Goal: Information Seeking & Learning: Learn about a topic

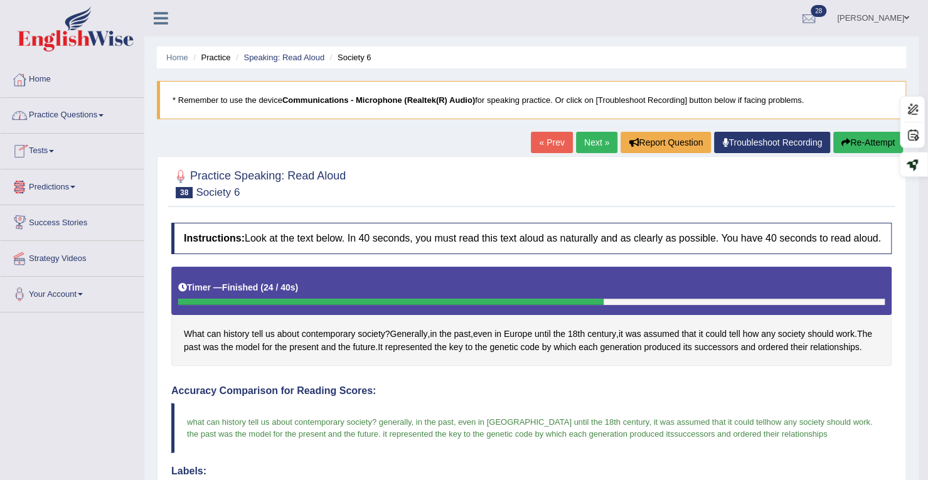
click at [54, 150] on span at bounding box center [51, 151] width 5 height 3
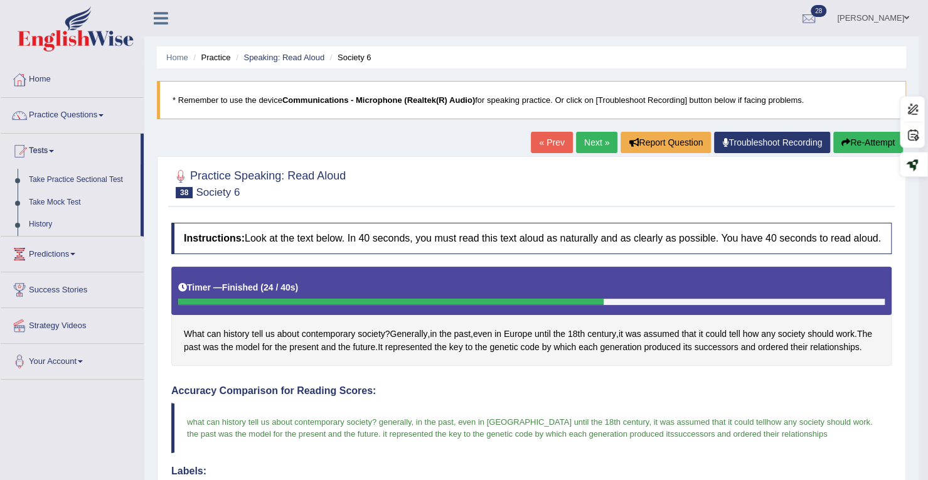
click at [55, 118] on link "Practice Questions" at bounding box center [72, 113] width 143 height 31
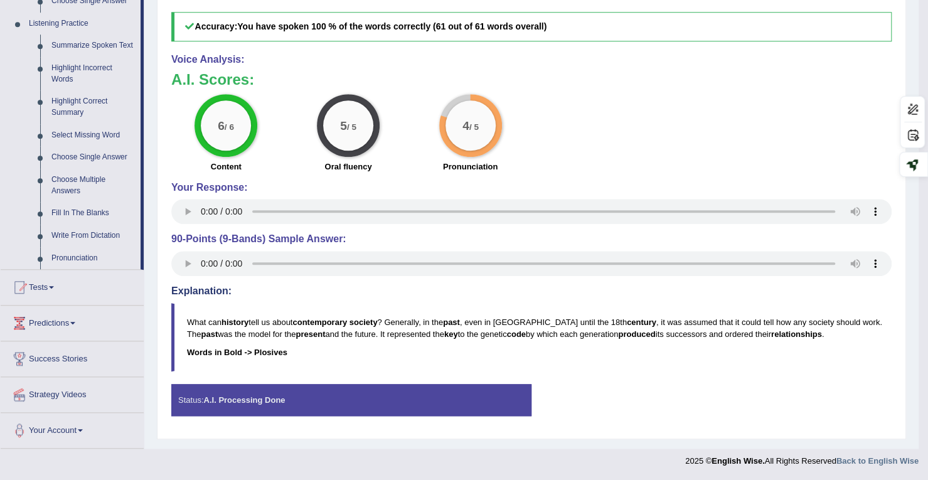
scroll to position [553, 0]
click at [43, 270] on link "Tests" at bounding box center [72, 285] width 143 height 31
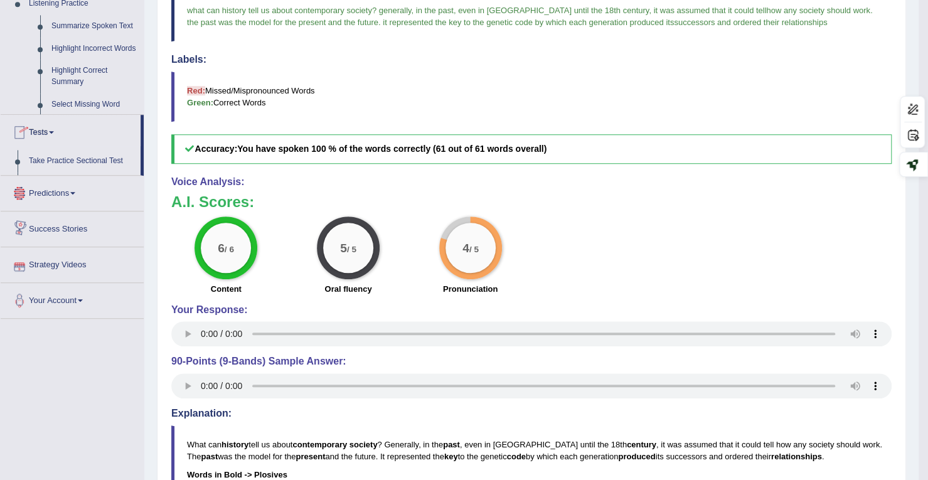
scroll to position [150, 0]
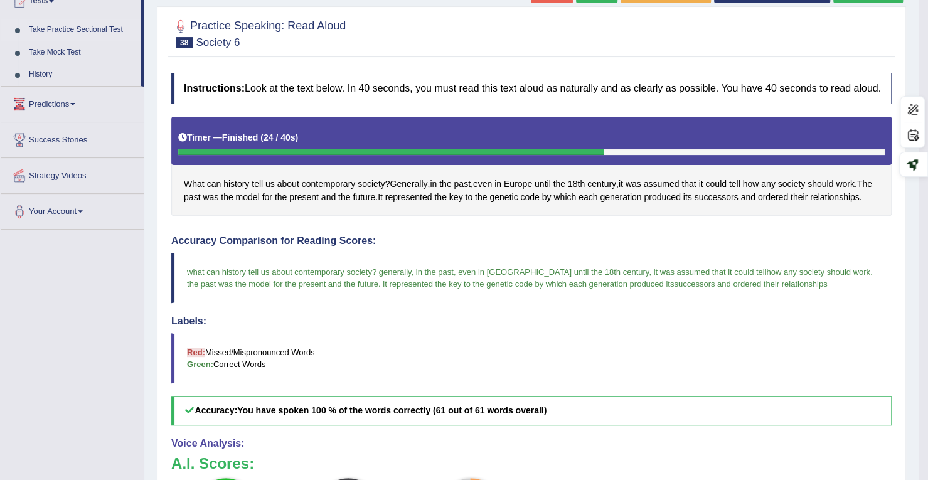
click at [78, 27] on link "Take Practice Sectional Test" at bounding box center [81, 30] width 117 height 23
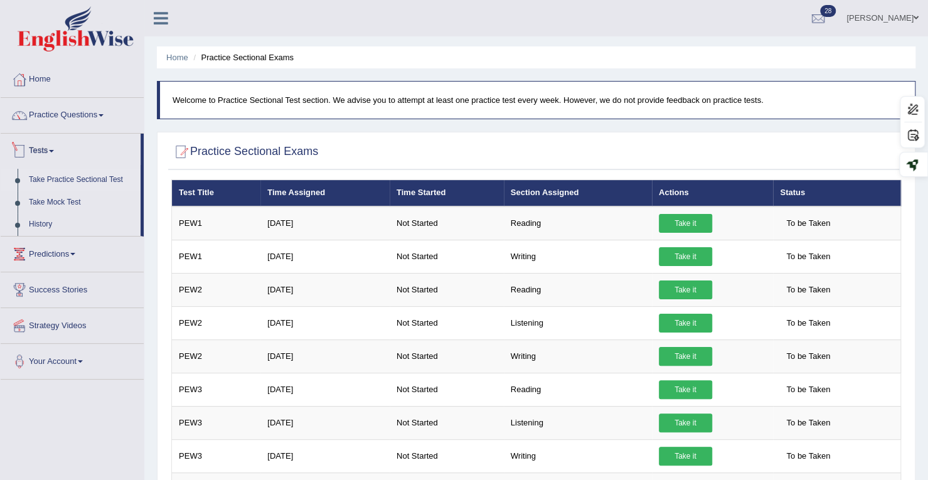
drag, startPoint x: 53, startPoint y: 149, endPoint x: 51, endPoint y: 141, distance: 7.6
click at [53, 149] on link "Tests" at bounding box center [71, 149] width 140 height 31
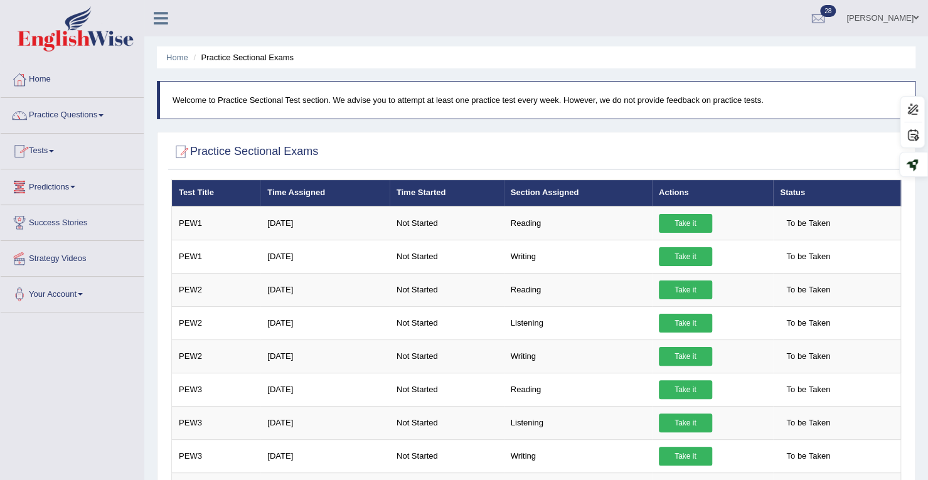
click at [46, 146] on link "Tests" at bounding box center [72, 149] width 143 height 31
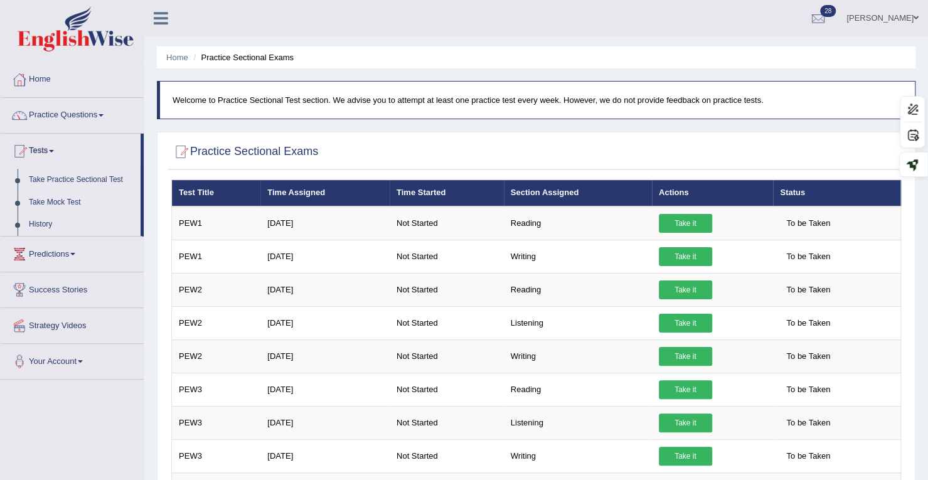
click at [61, 199] on link "Take Mock Test" at bounding box center [81, 202] width 117 height 23
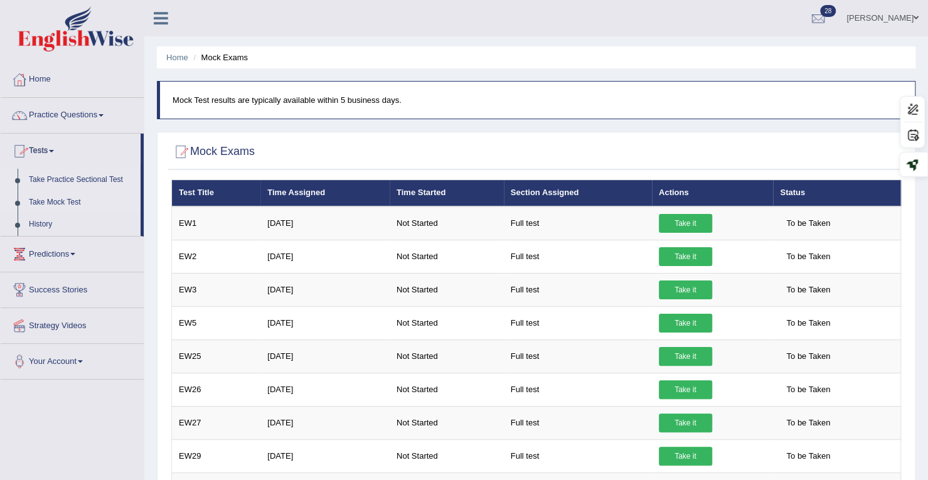
click at [51, 177] on link "Take Practice Sectional Test" at bounding box center [81, 180] width 117 height 23
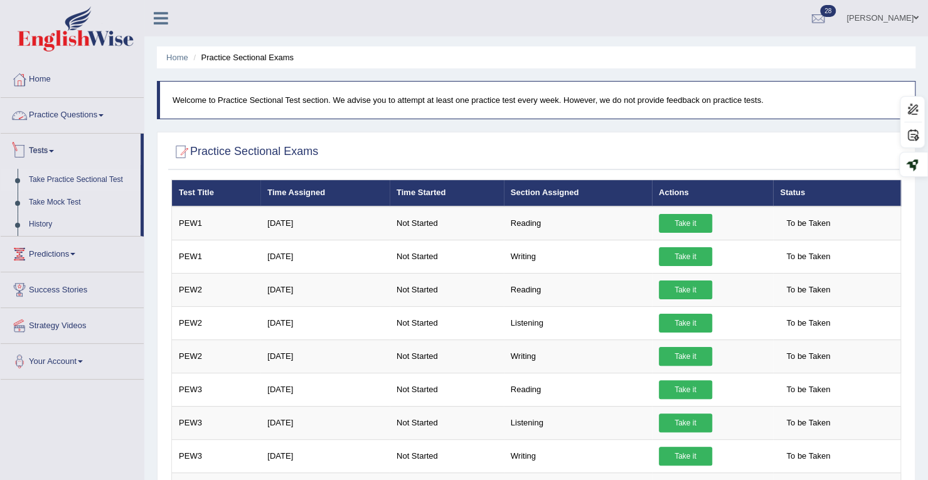
click at [39, 105] on link "Practice Questions" at bounding box center [72, 113] width 143 height 31
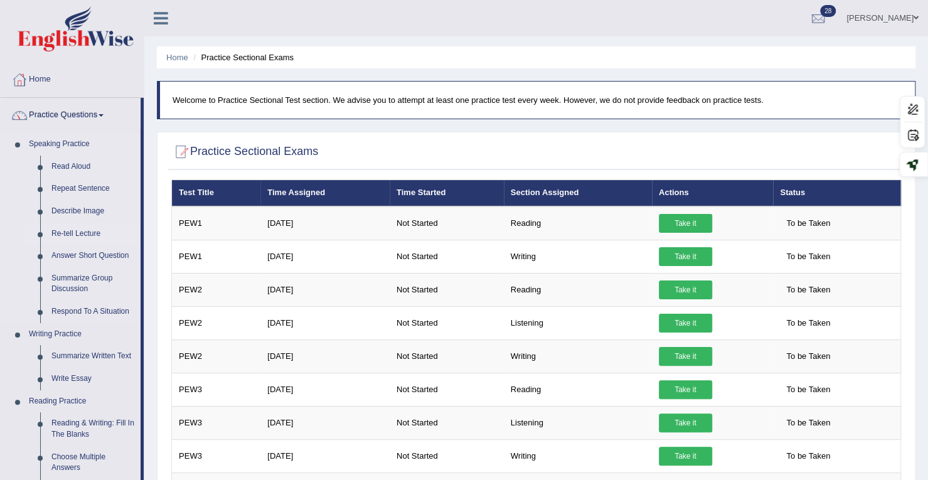
click at [53, 236] on link "Re-tell Lecture" at bounding box center [93, 234] width 95 height 23
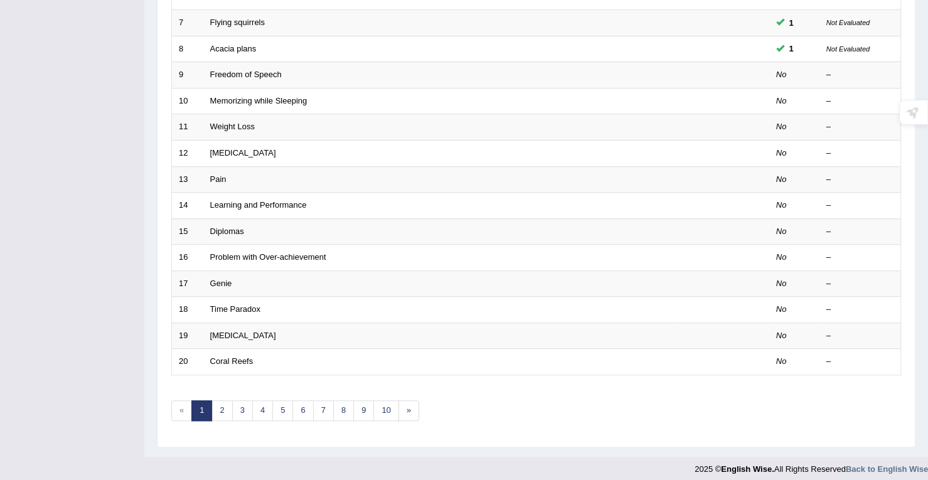
scroll to position [344, 0]
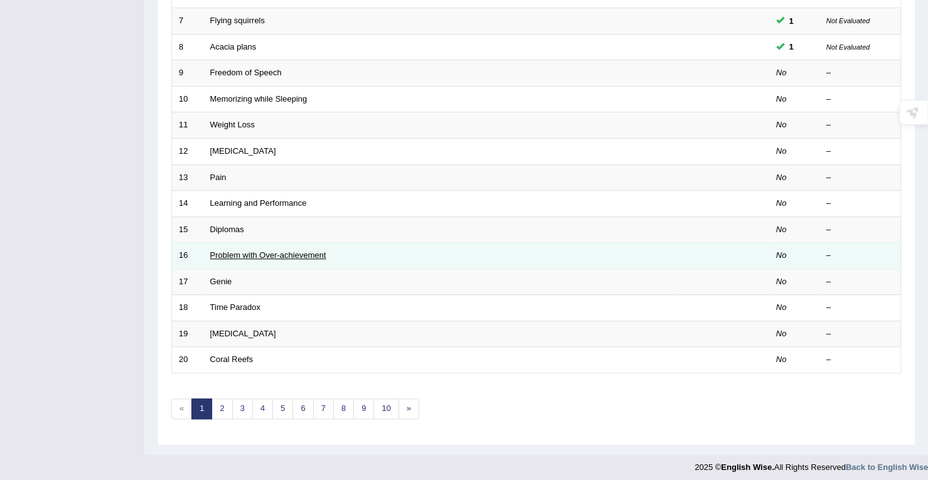
click at [226, 250] on link "Problem with Over-achievement" at bounding box center [268, 254] width 116 height 9
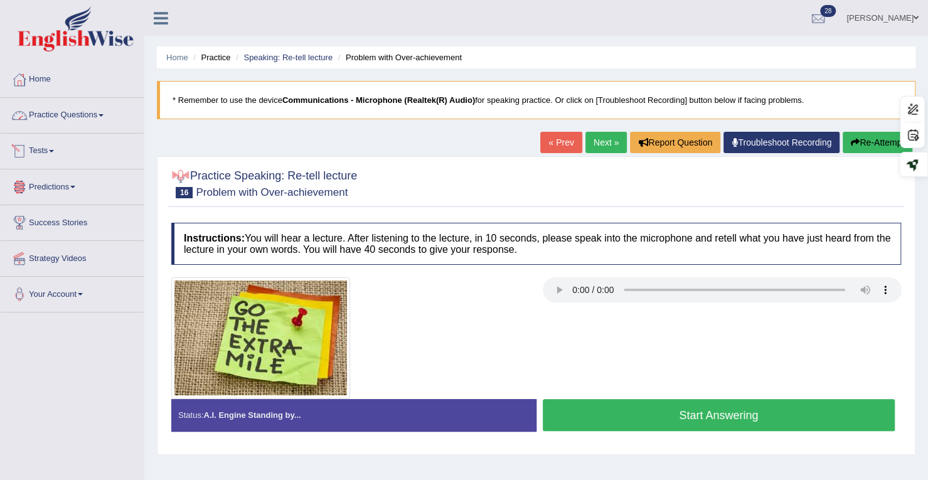
click at [74, 110] on link "Practice Questions" at bounding box center [72, 113] width 143 height 31
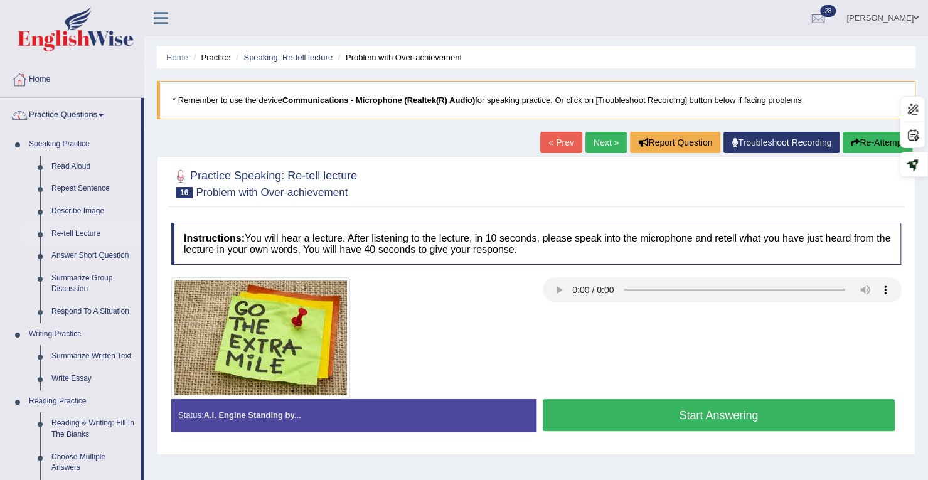
click at [74, 234] on link "Re-tell Lecture" at bounding box center [93, 234] width 95 height 23
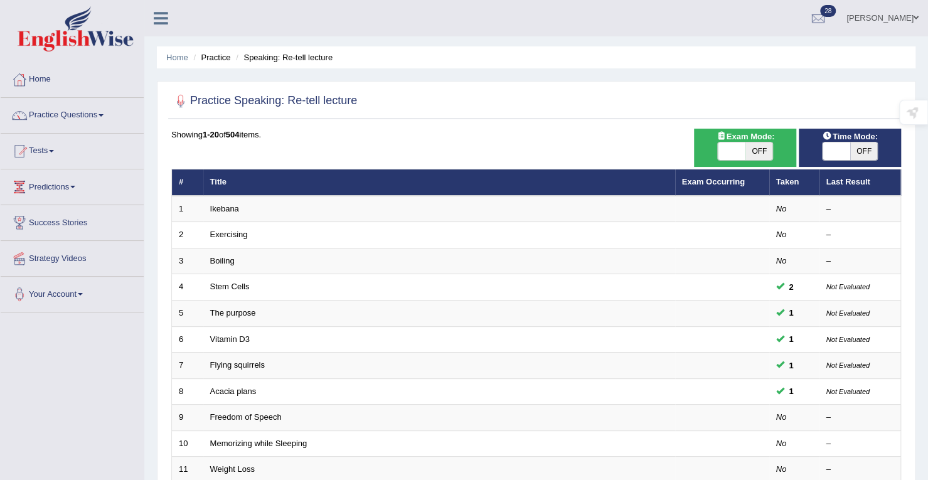
click at [713, 143] on div "ON OFF" at bounding box center [745, 151] width 90 height 19
click at [734, 150] on span at bounding box center [731, 151] width 28 height 18
checkbox input "true"
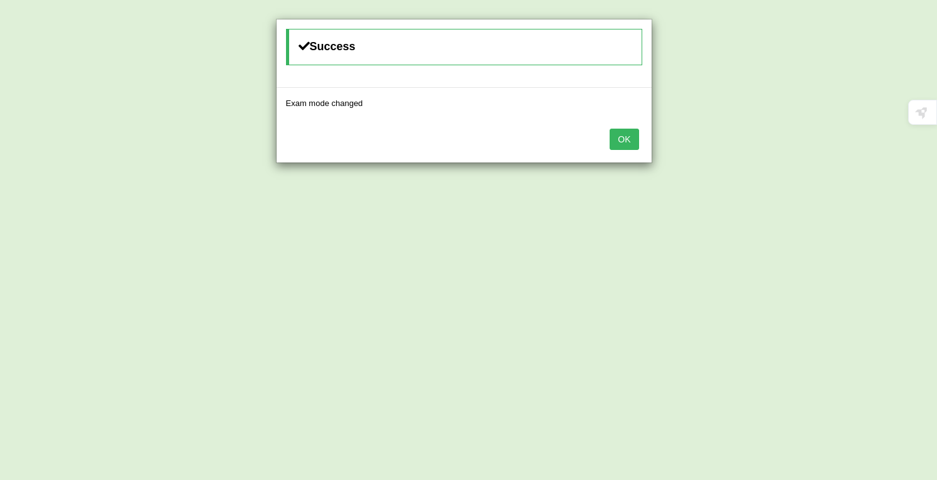
click at [616, 137] on button "OK" at bounding box center [624, 139] width 29 height 21
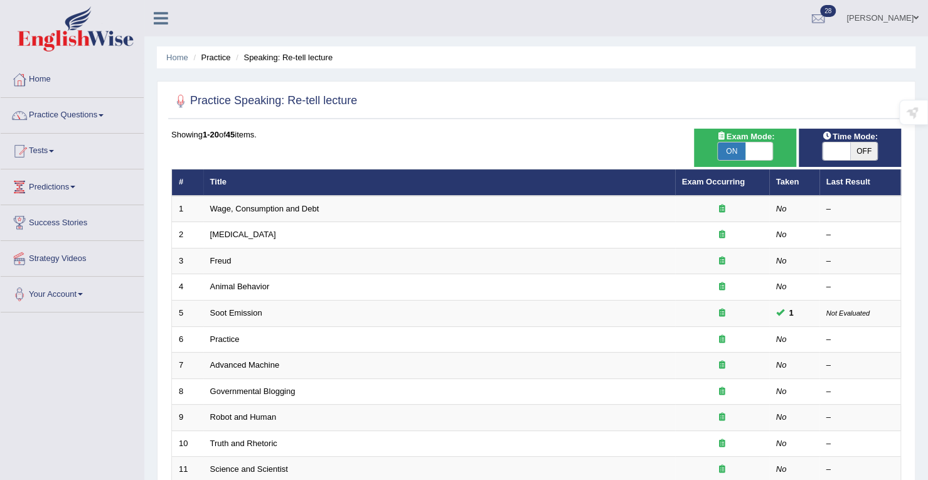
click at [824, 147] on span at bounding box center [836, 151] width 28 height 18
checkbox input "true"
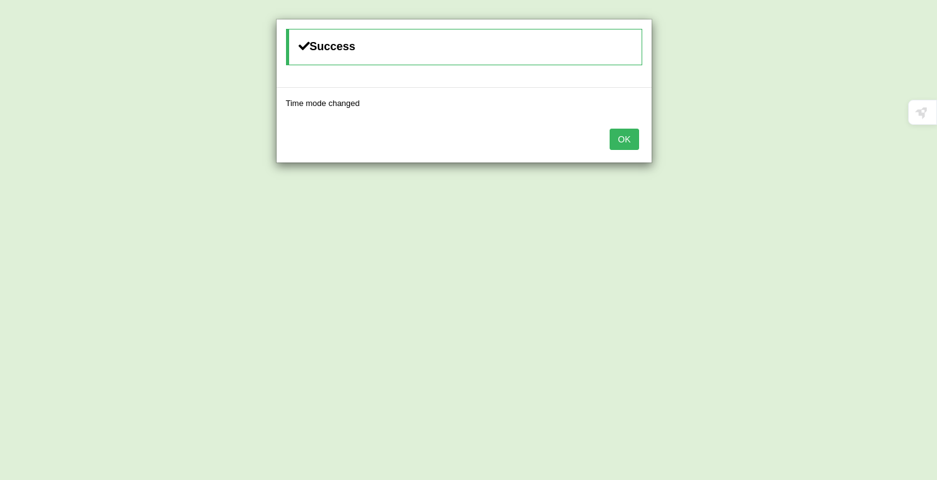
click at [615, 135] on button "OK" at bounding box center [624, 139] width 29 height 21
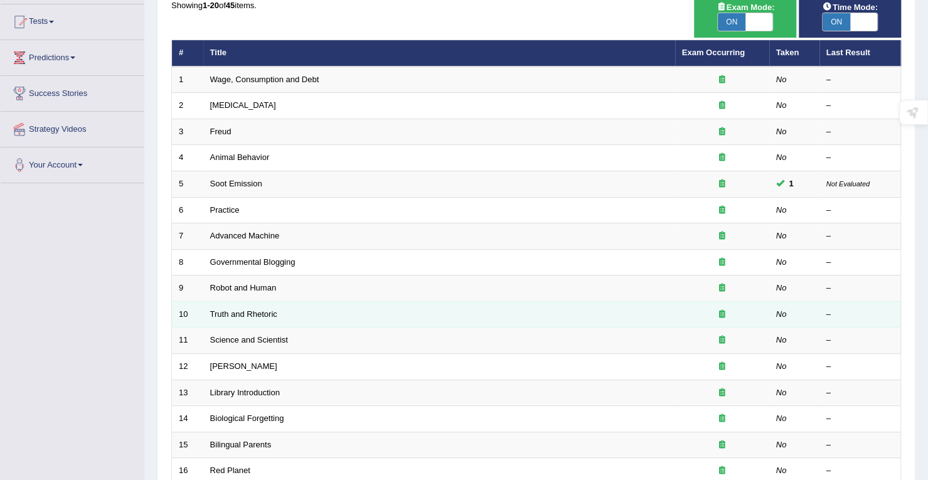
scroll to position [251, 0]
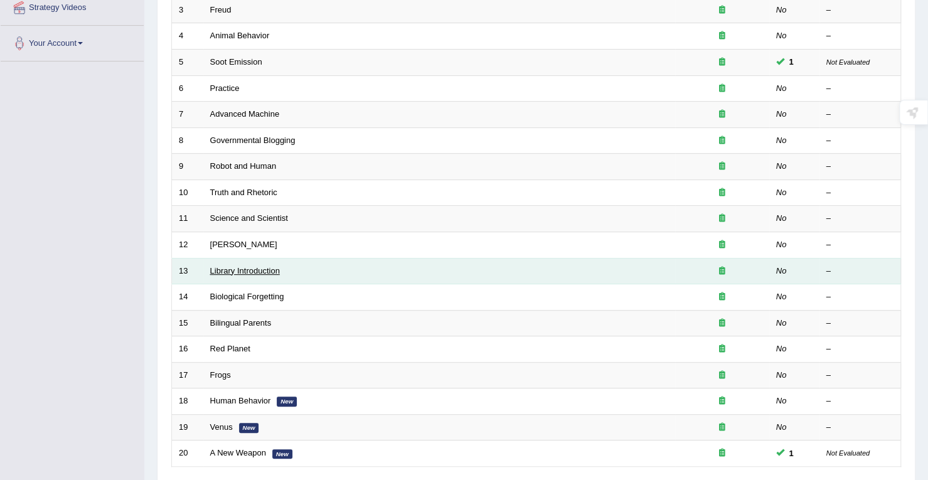
click at [228, 270] on link "Library Introduction" at bounding box center [245, 270] width 70 height 9
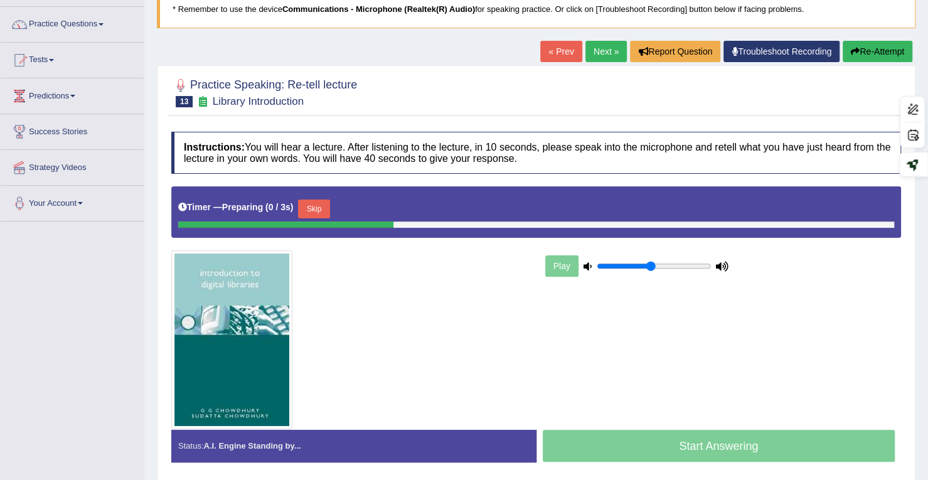
scroll to position [178, 0]
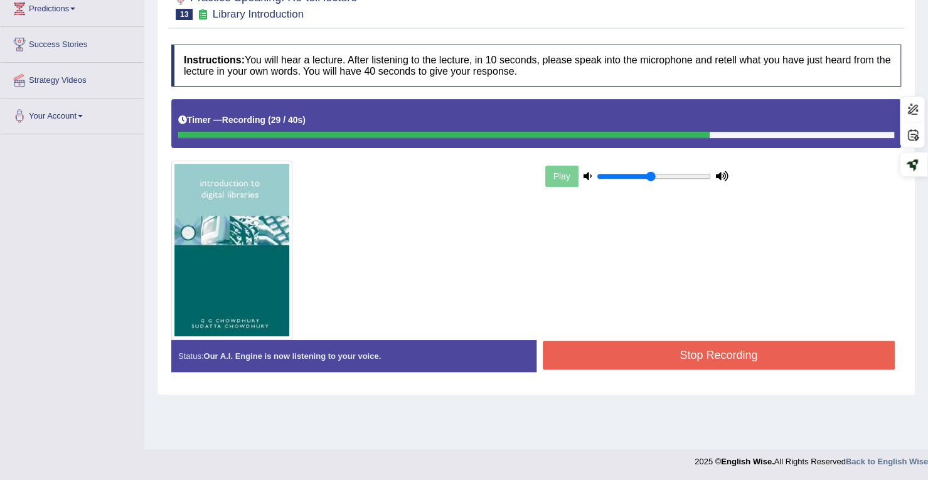
click at [724, 349] on button "Stop Recording" at bounding box center [718, 355] width 352 height 29
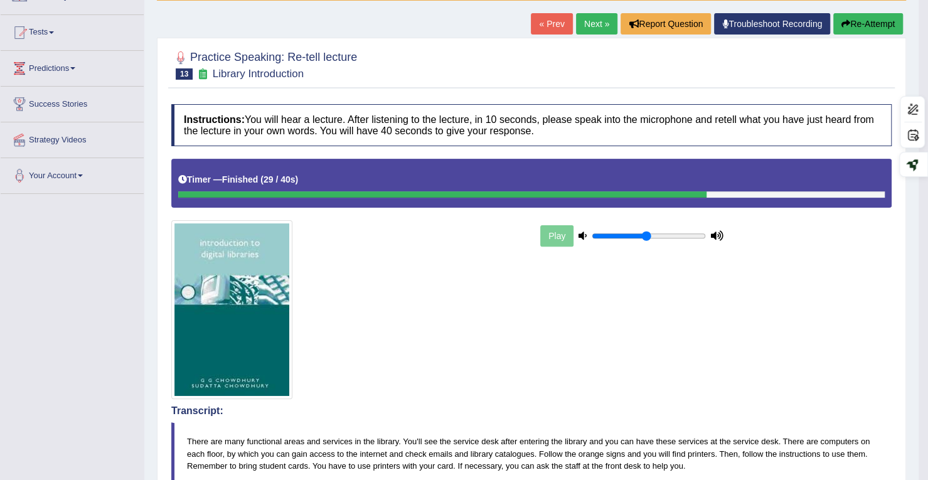
scroll to position [115, 0]
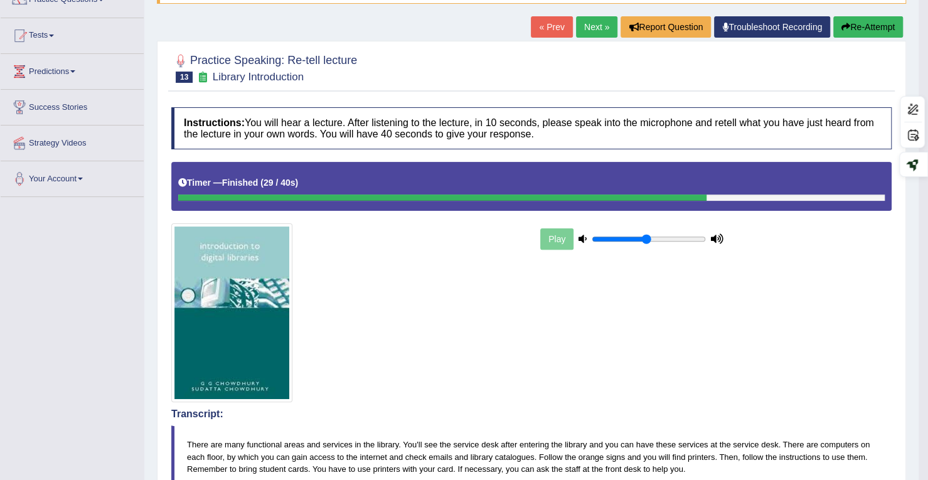
click at [581, 30] on link "Next »" at bounding box center [596, 26] width 41 height 21
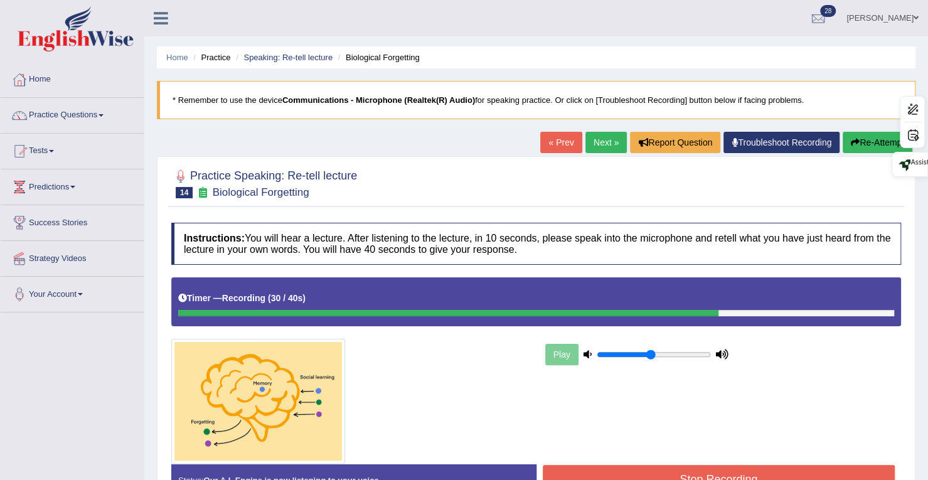
scroll to position [178, 0]
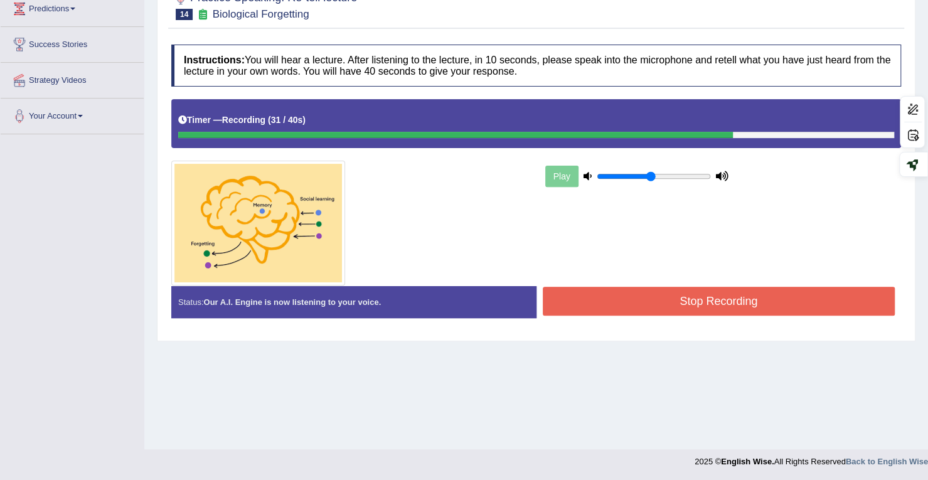
click at [818, 294] on button "Stop Recording" at bounding box center [718, 301] width 352 height 29
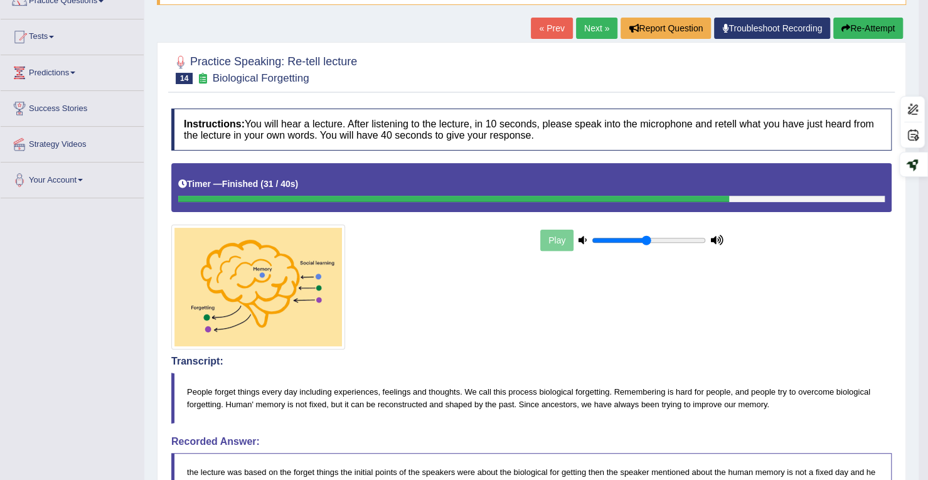
scroll to position [0, 0]
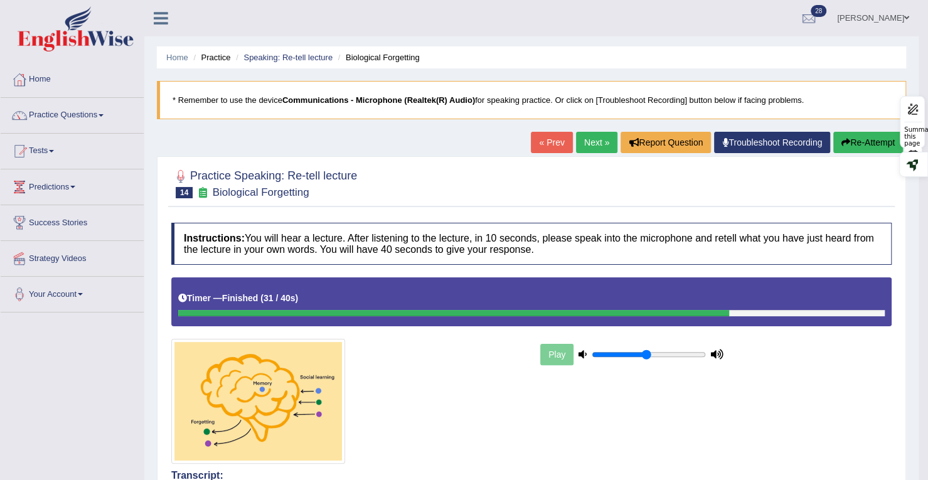
click at [904, 137] on div "Summarize this page" at bounding box center [913, 136] width 18 height 21
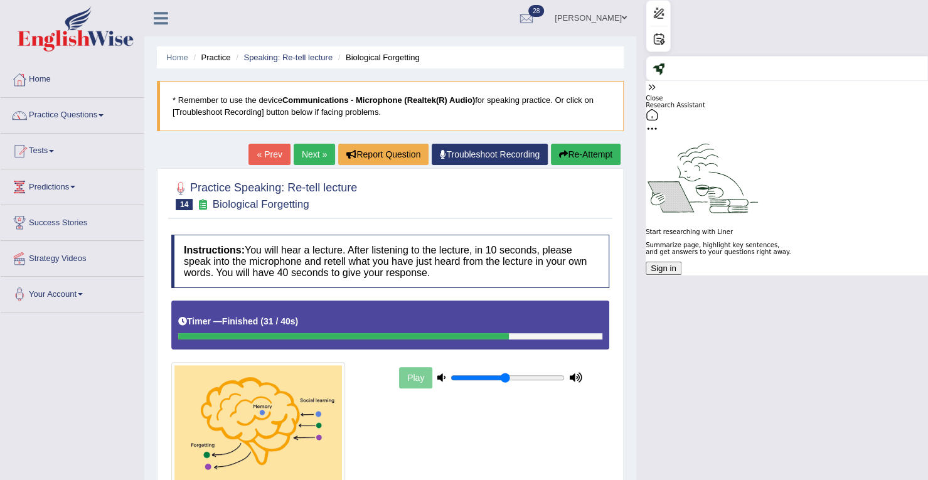
click at [658, 81] on icon at bounding box center [651, 87] width 13 height 13
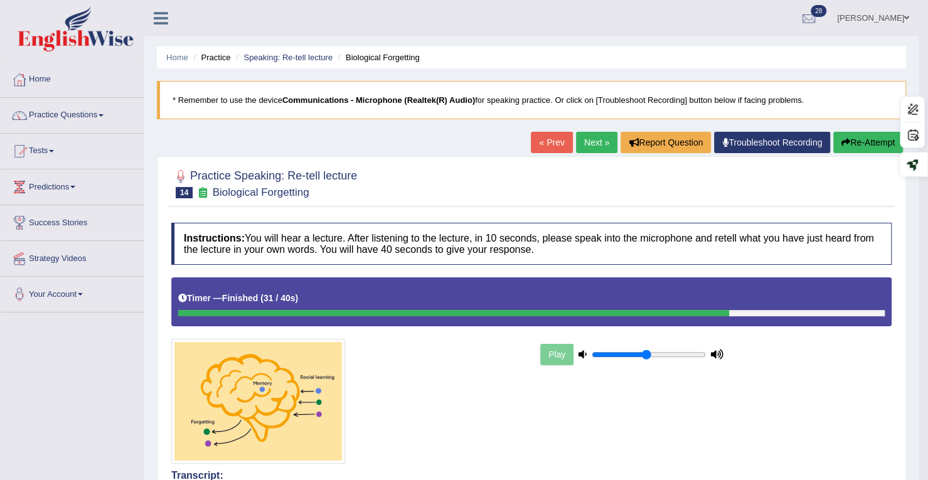
click at [856, 136] on button "Re-Attempt" at bounding box center [868, 142] width 70 height 21
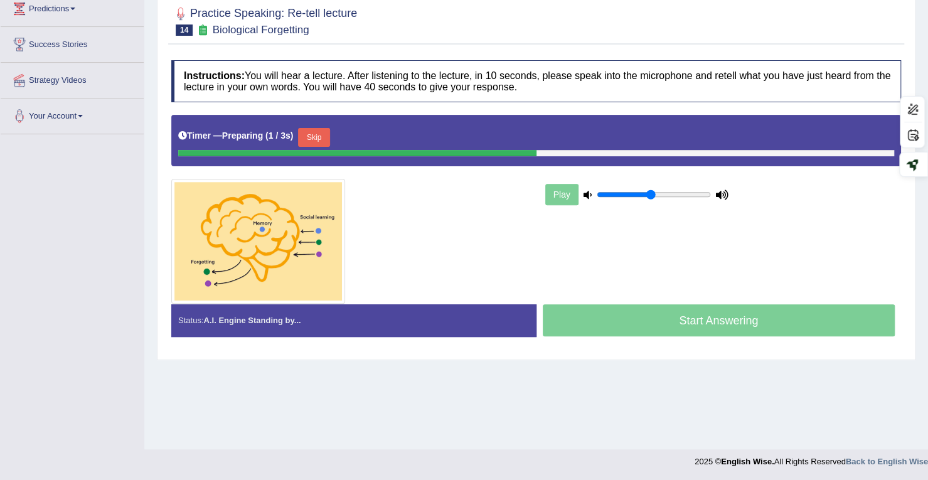
click at [312, 141] on button "Skip" at bounding box center [313, 137] width 31 height 19
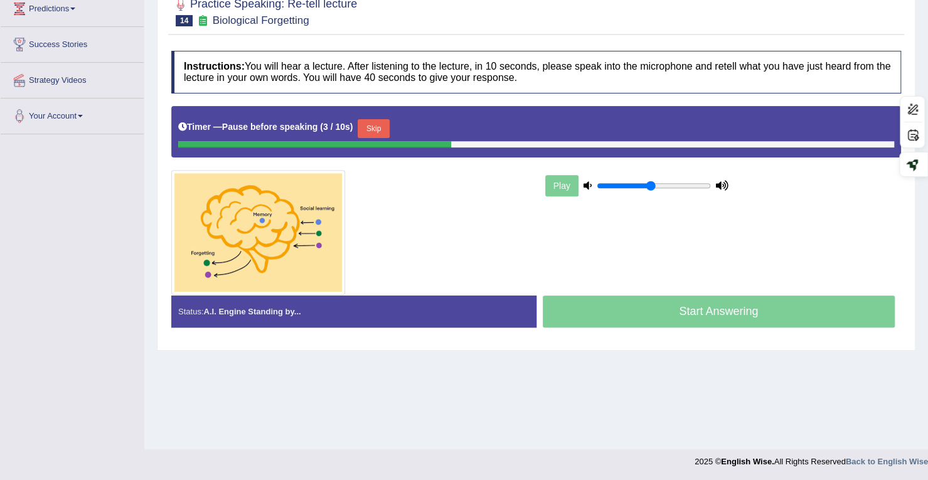
click at [373, 124] on button "Skip" at bounding box center [372, 128] width 31 height 19
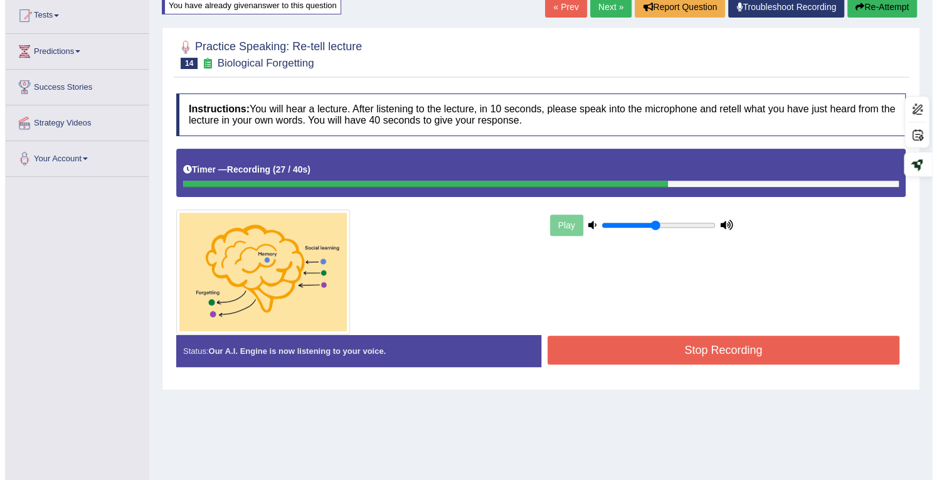
scroll to position [115, 0]
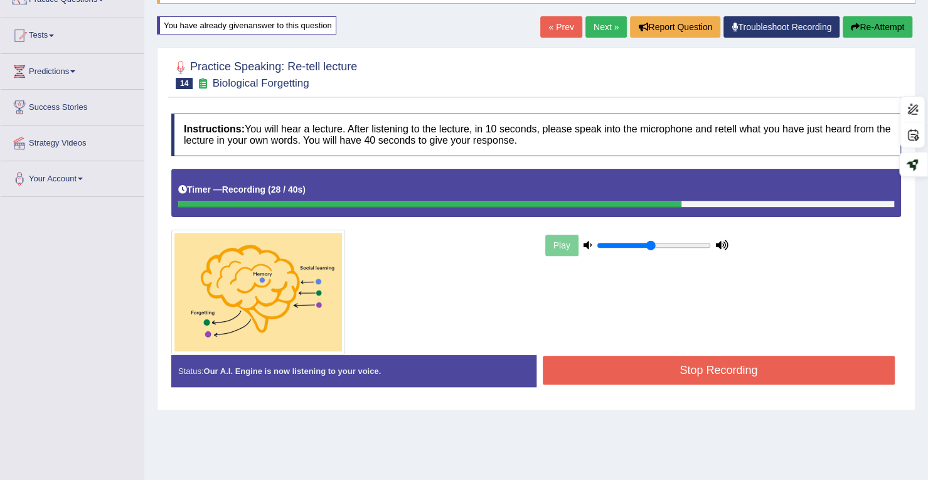
click at [645, 359] on button "Stop Recording" at bounding box center [718, 370] width 352 height 29
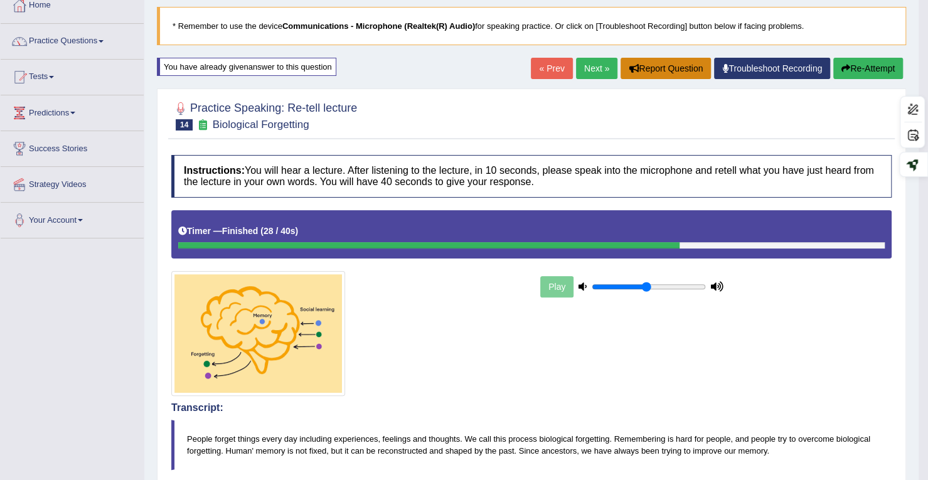
scroll to position [0, 0]
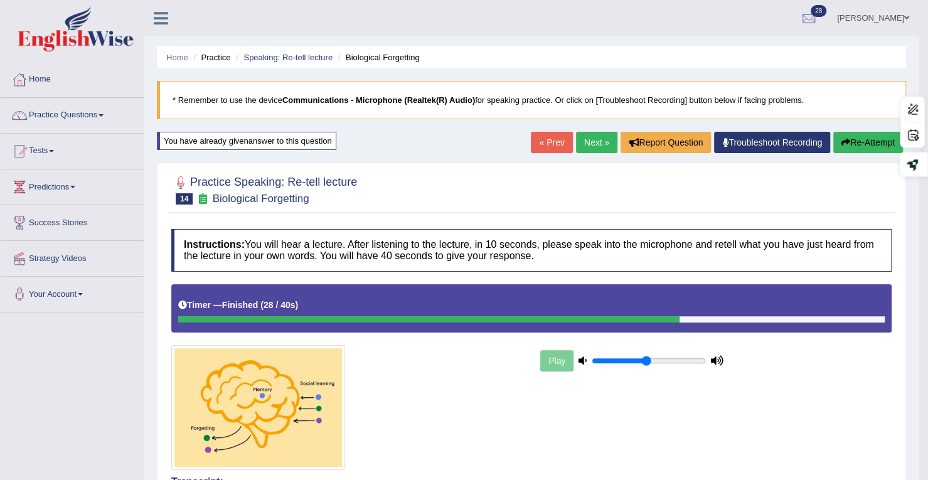
click at [588, 139] on link "Next »" at bounding box center [596, 142] width 41 height 21
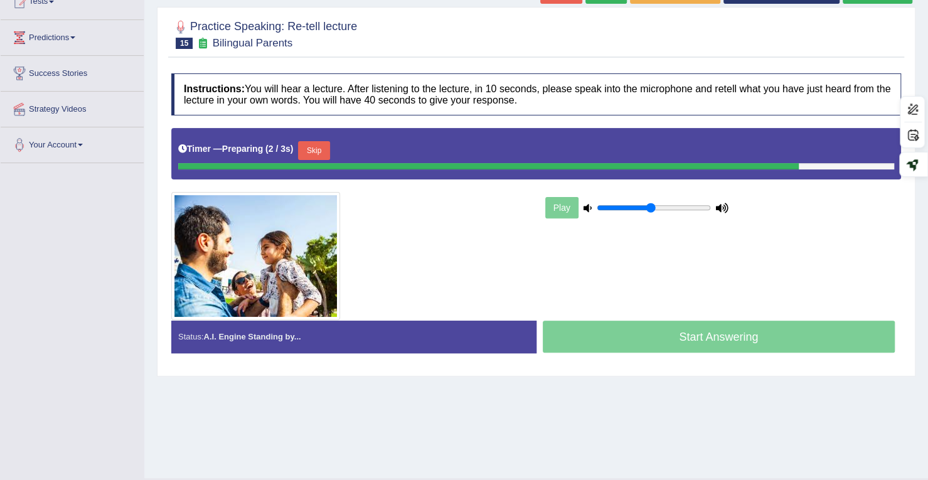
scroll to position [178, 0]
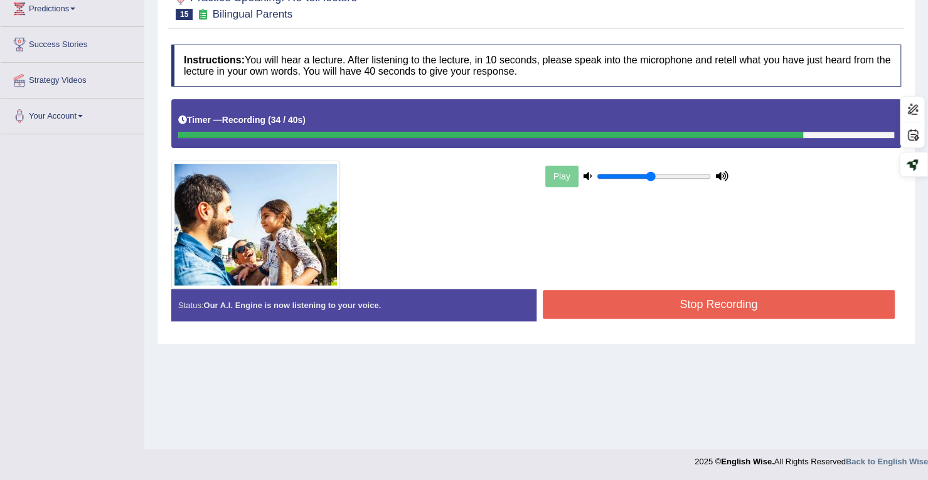
click at [667, 300] on button "Stop Recording" at bounding box center [718, 304] width 352 height 29
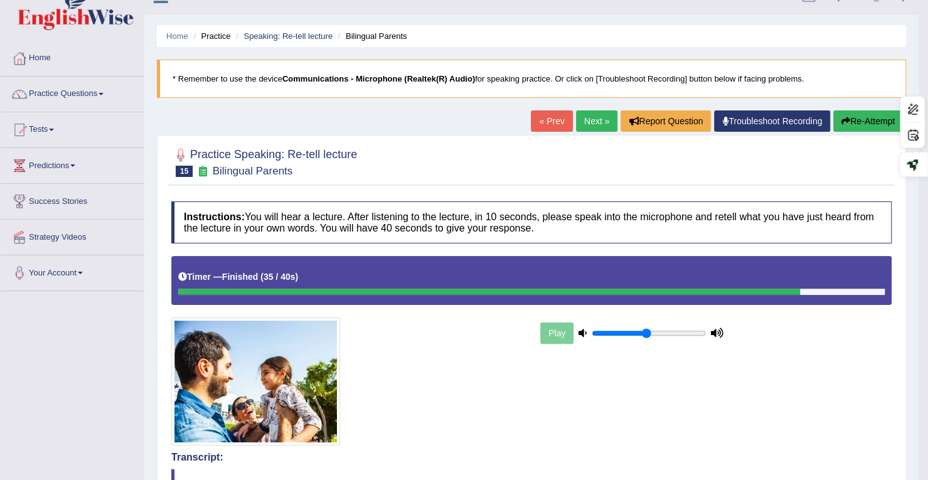
scroll to position [0, 0]
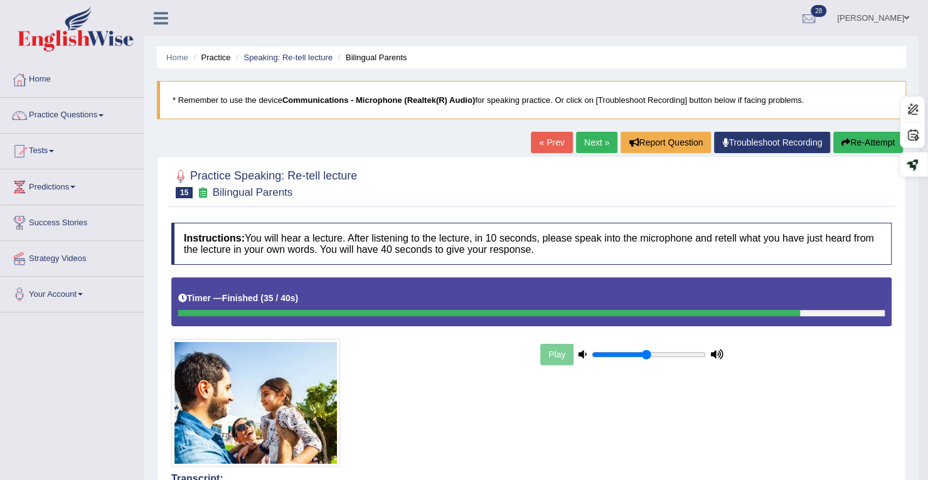
click at [593, 137] on link "Next »" at bounding box center [596, 142] width 41 height 21
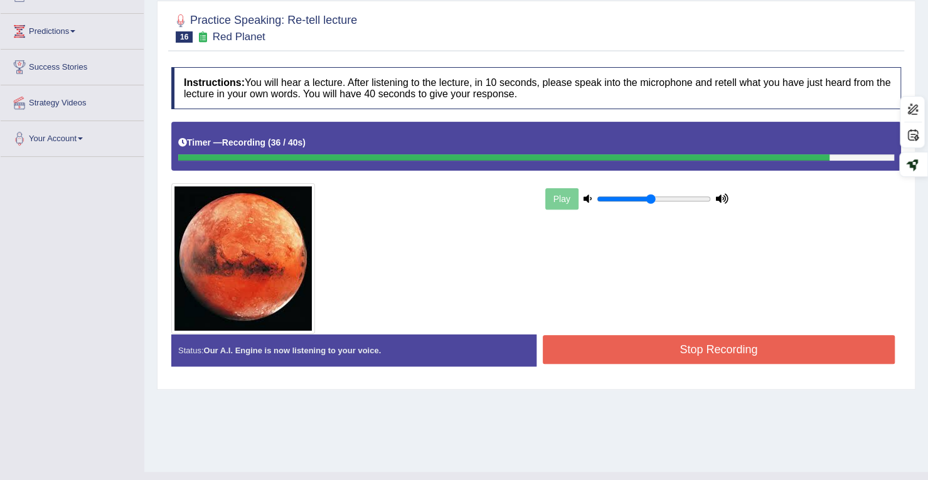
scroll to position [178, 0]
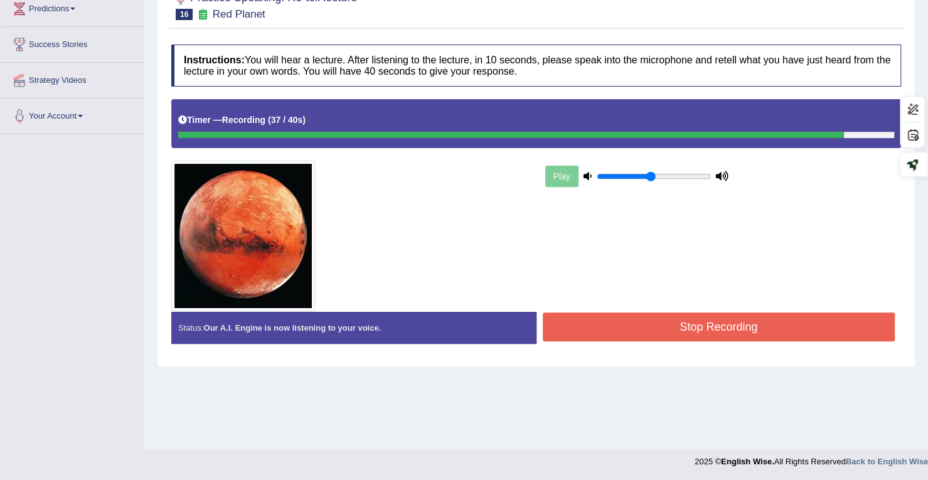
click at [635, 324] on button "Stop Recording" at bounding box center [718, 326] width 352 height 29
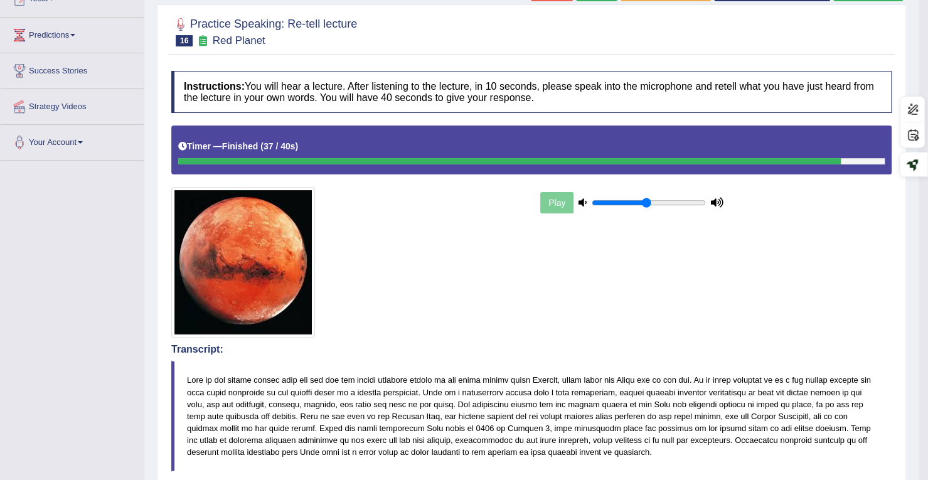
scroll to position [0, 0]
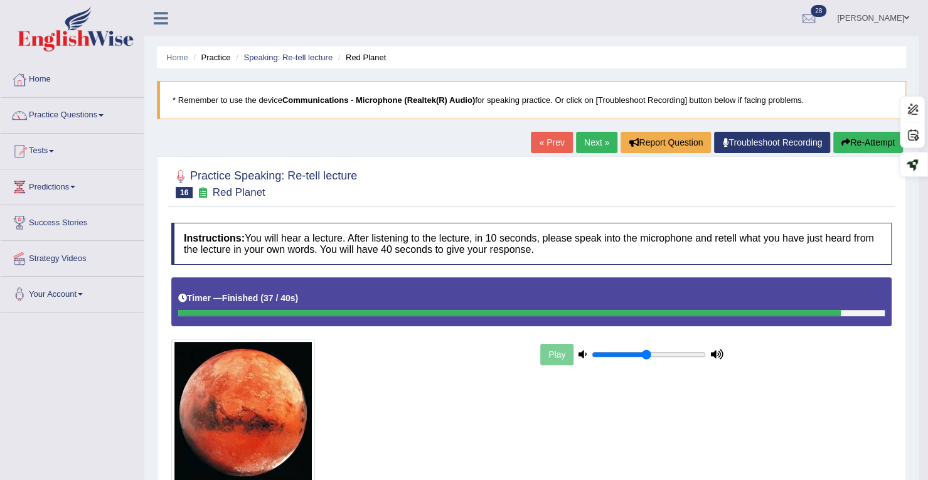
click at [586, 144] on link "Next »" at bounding box center [596, 142] width 41 height 21
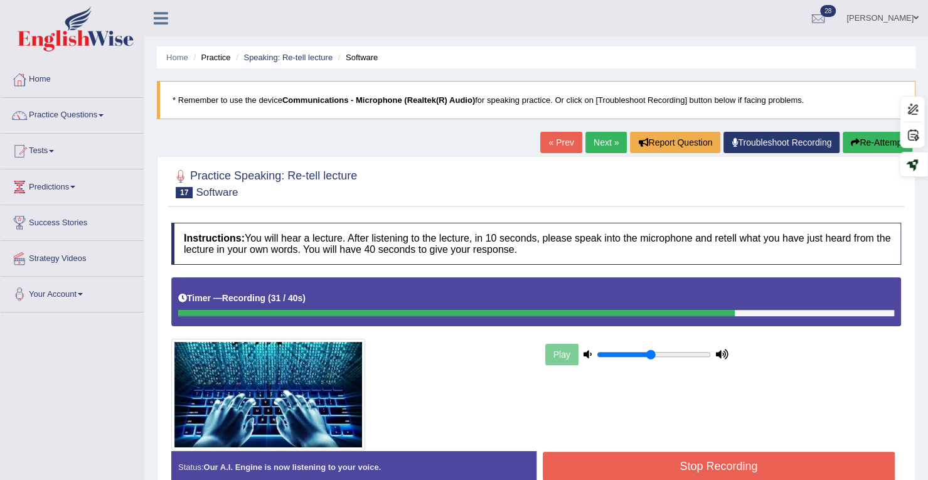
drag, startPoint x: 734, startPoint y: 448, endPoint x: 736, endPoint y: 466, distance: 17.7
click at [736, 466] on div "Status: Our A.I. Engine is now listening to your voice. Start Answering Stop Re…" at bounding box center [535, 473] width 729 height 45
click at [736, 466] on button "Stop Recording" at bounding box center [718, 466] width 352 height 29
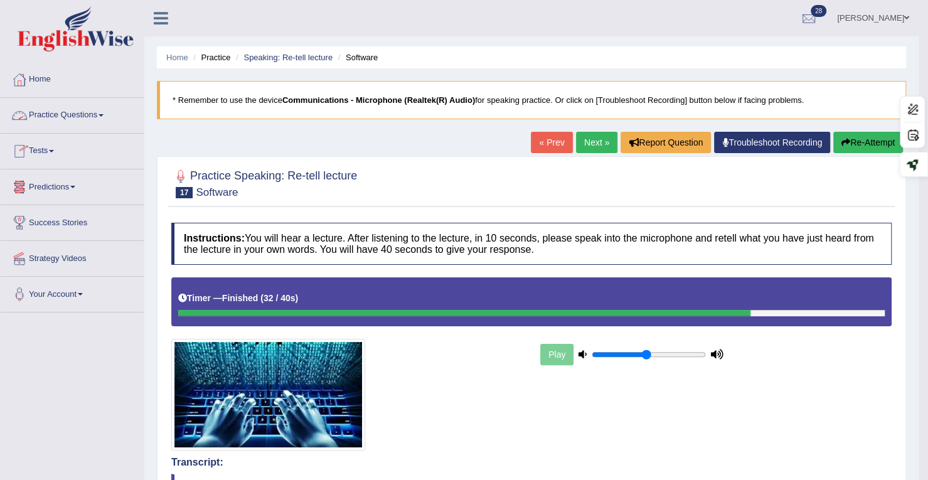
click at [44, 146] on link "Tests" at bounding box center [72, 149] width 143 height 31
